Goal: Navigation & Orientation: Find specific page/section

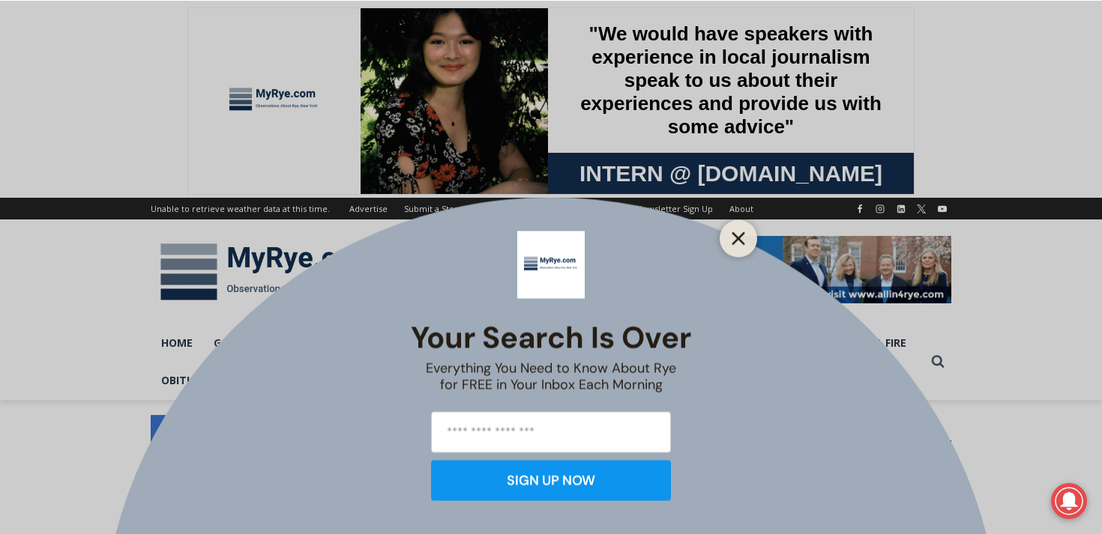
click at [740, 236] on line "Close" at bounding box center [738, 238] width 10 height 10
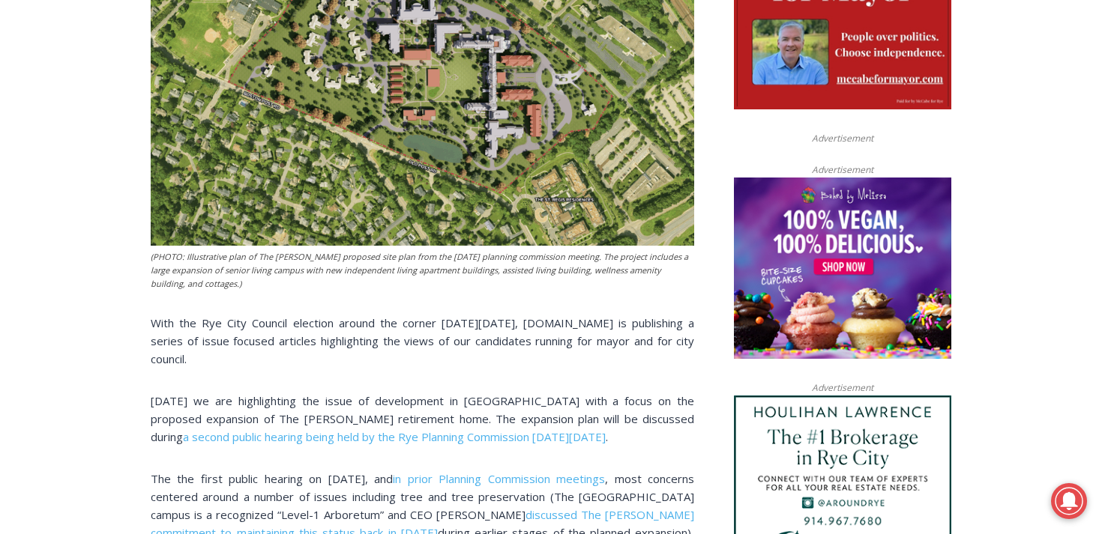
scroll to position [851, 0]
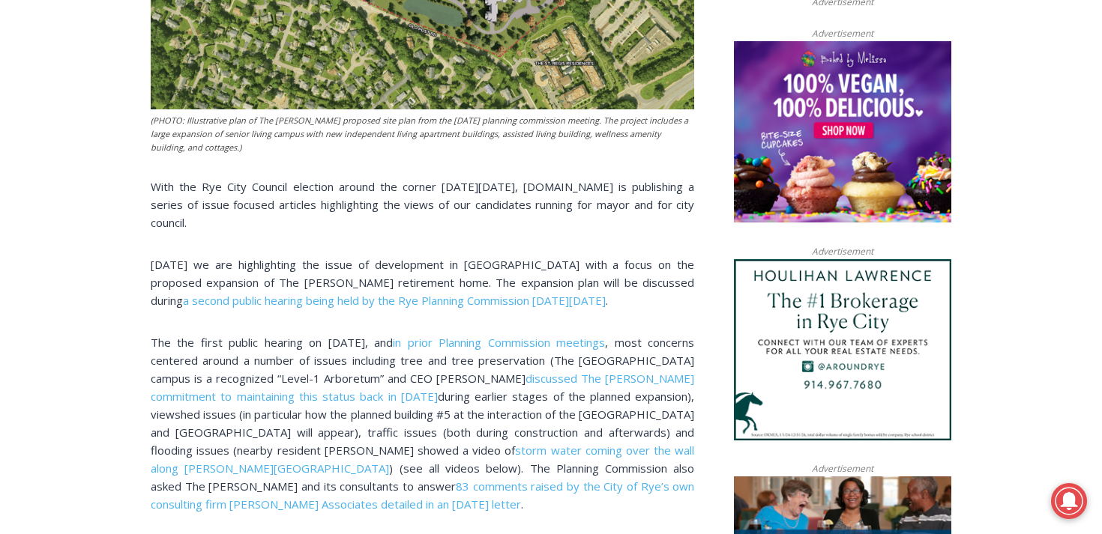
scroll to position [1035, 0]
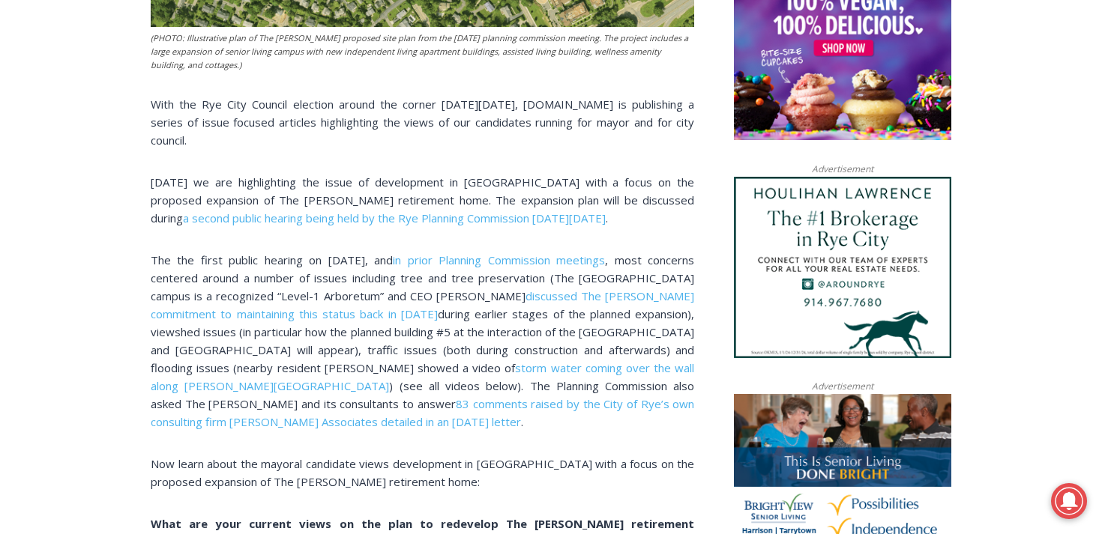
scroll to position [1068, 0]
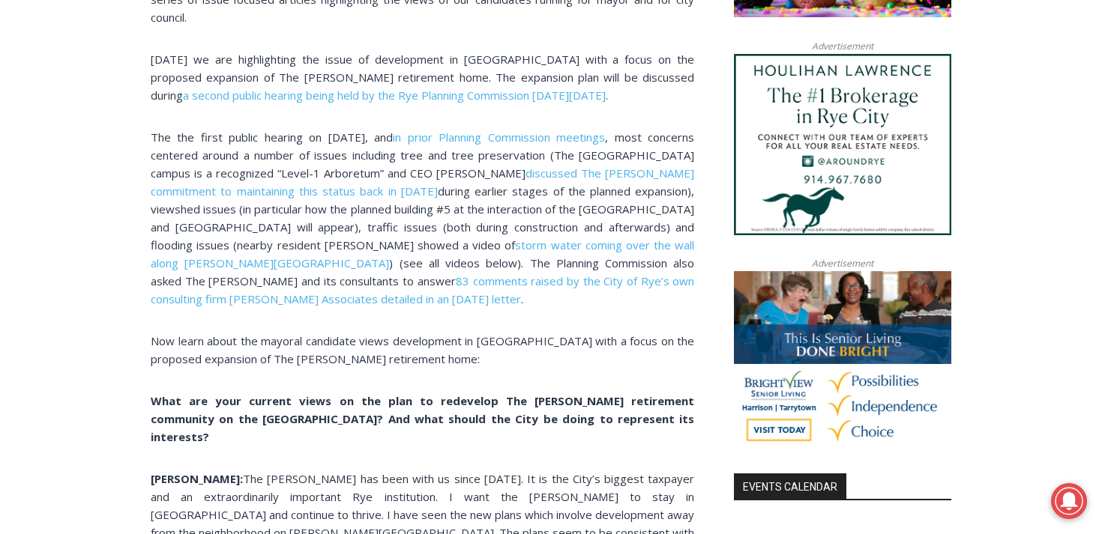
scroll to position [1189, 0]
